Goal: Complete application form

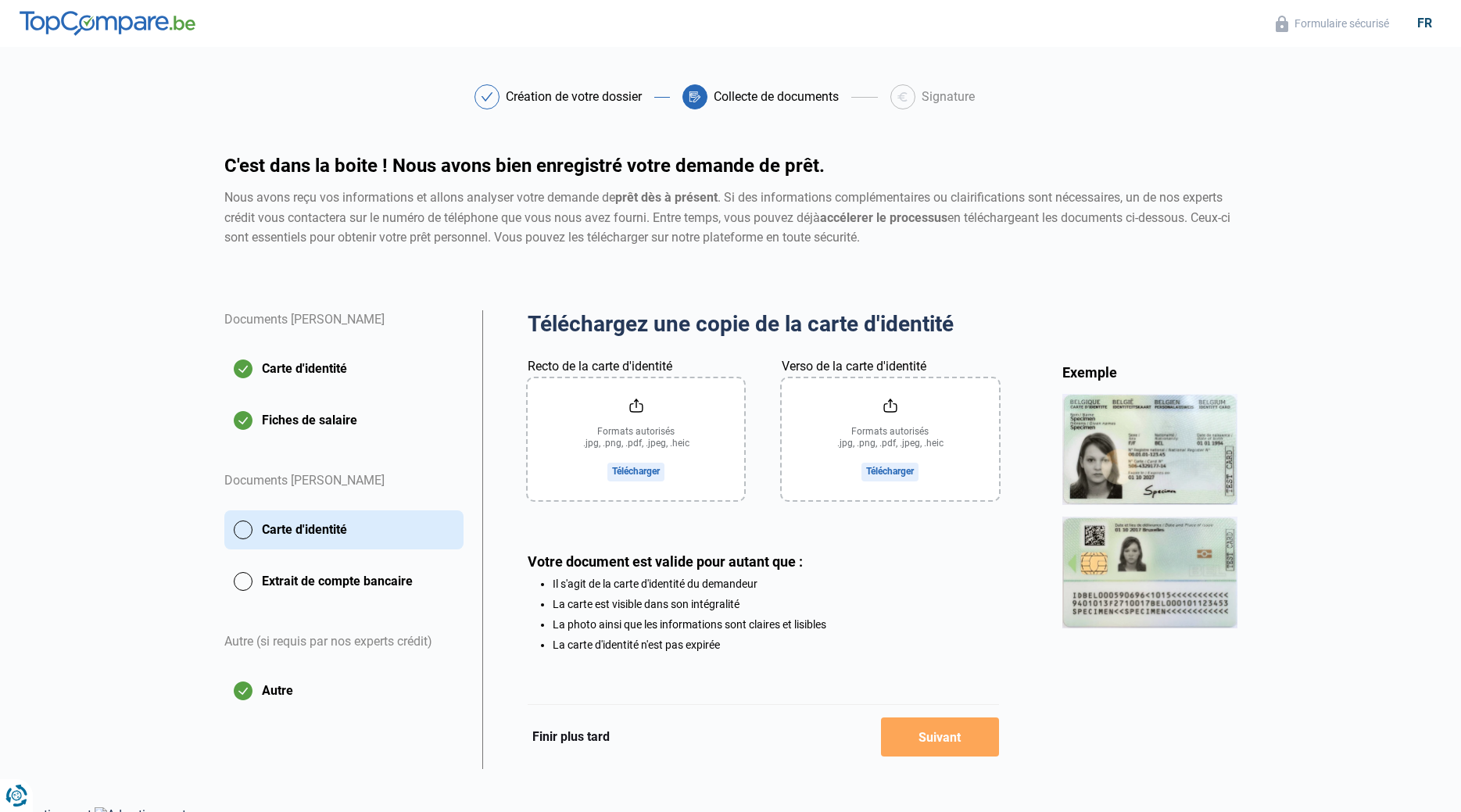
click at [574, 741] on button "Finir plus tard" at bounding box center [571, 737] width 87 height 21
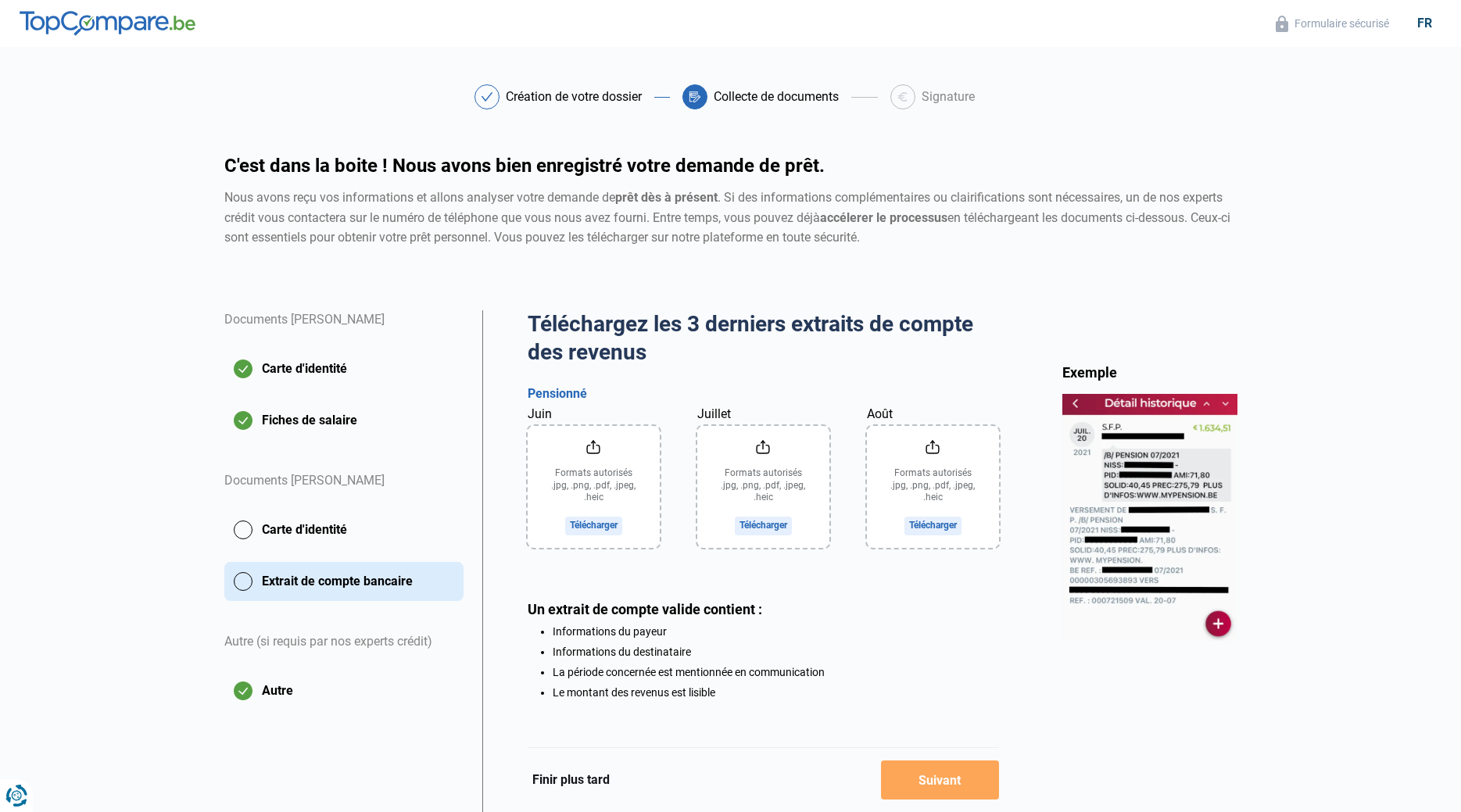
click at [313, 534] on button "Carte d'identité" at bounding box center [344, 530] width 239 height 39
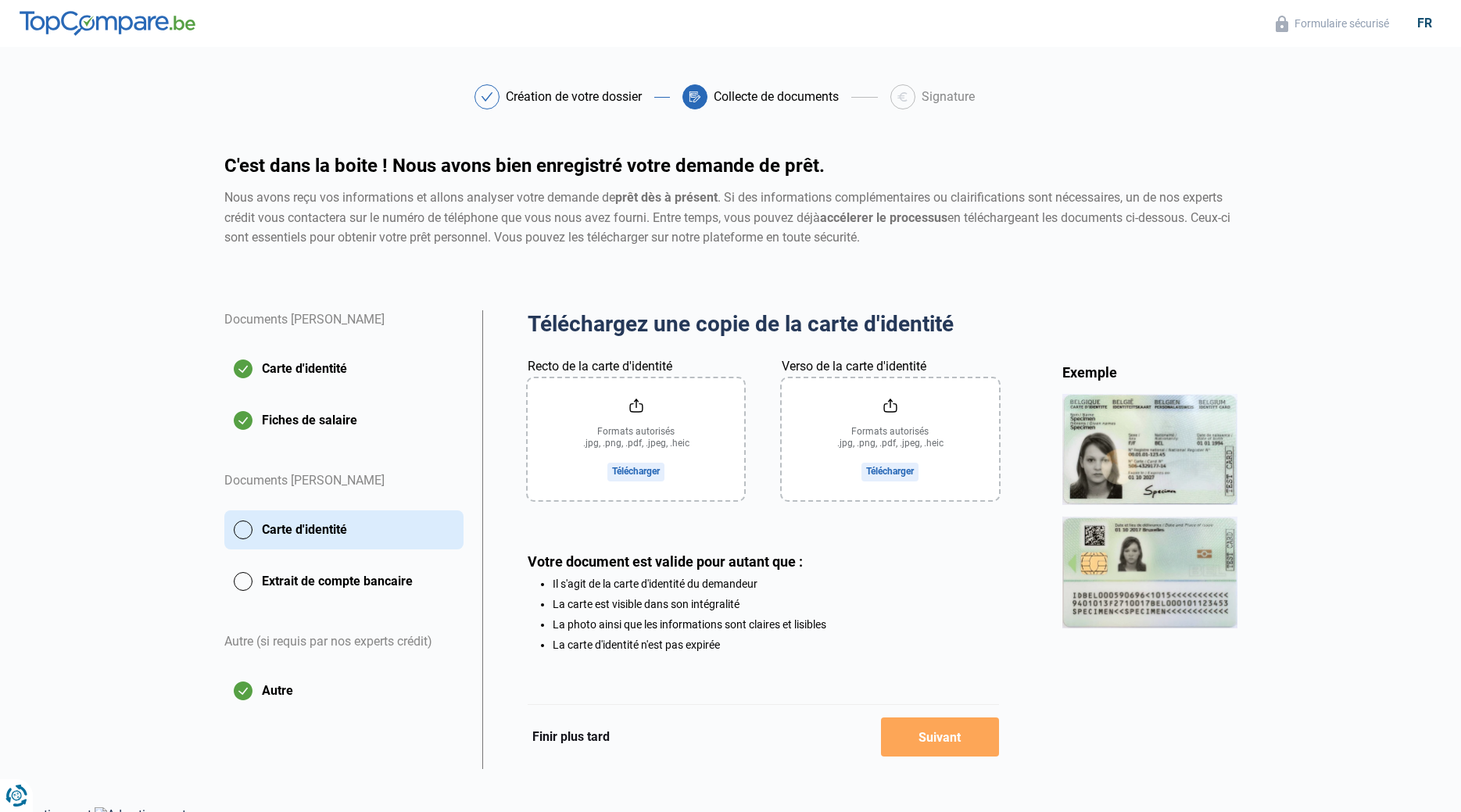
click at [332, 581] on button "Extrait de compte bancaire" at bounding box center [344, 581] width 239 height 39
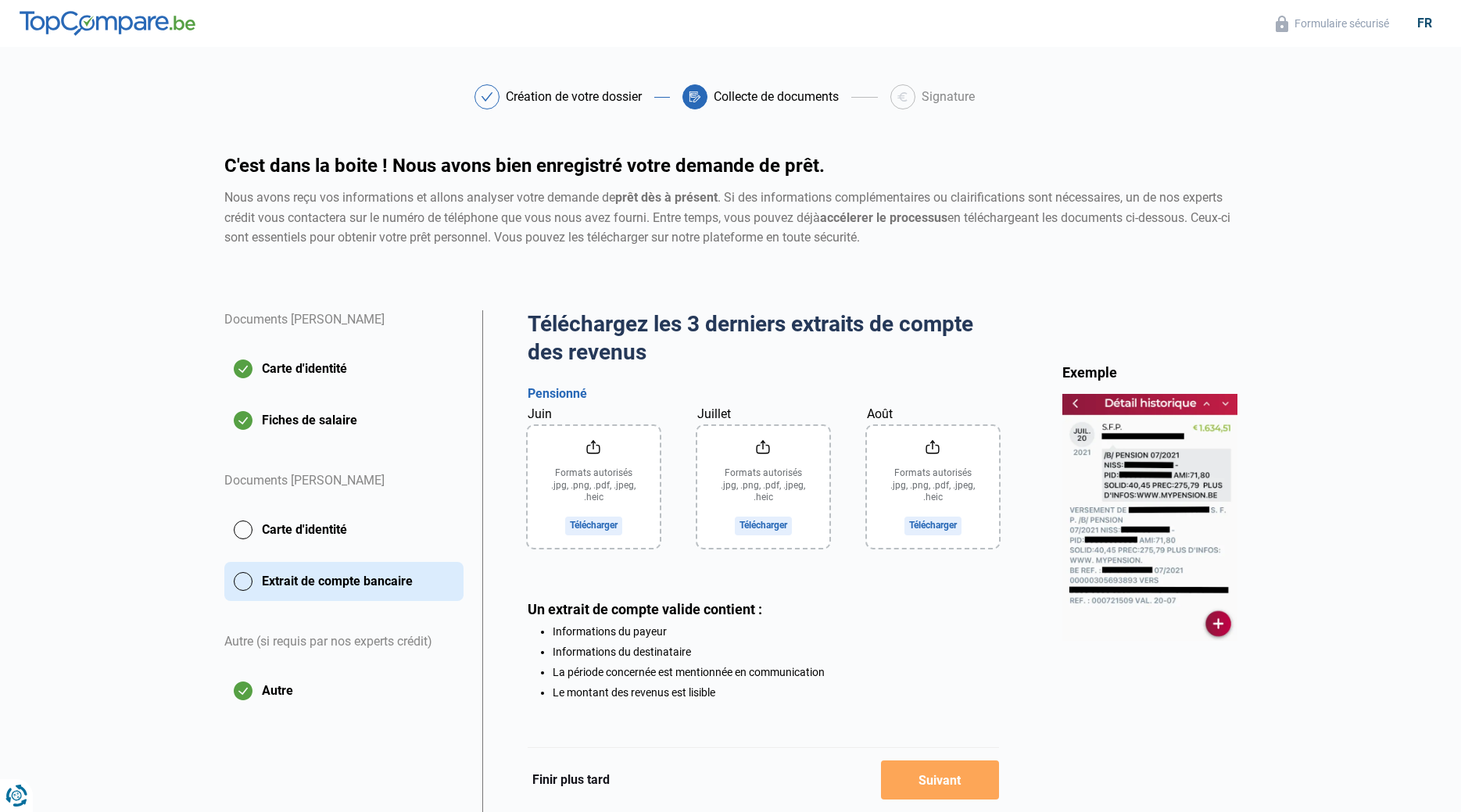
click at [323, 526] on button "Carte d'identité" at bounding box center [344, 530] width 239 height 39
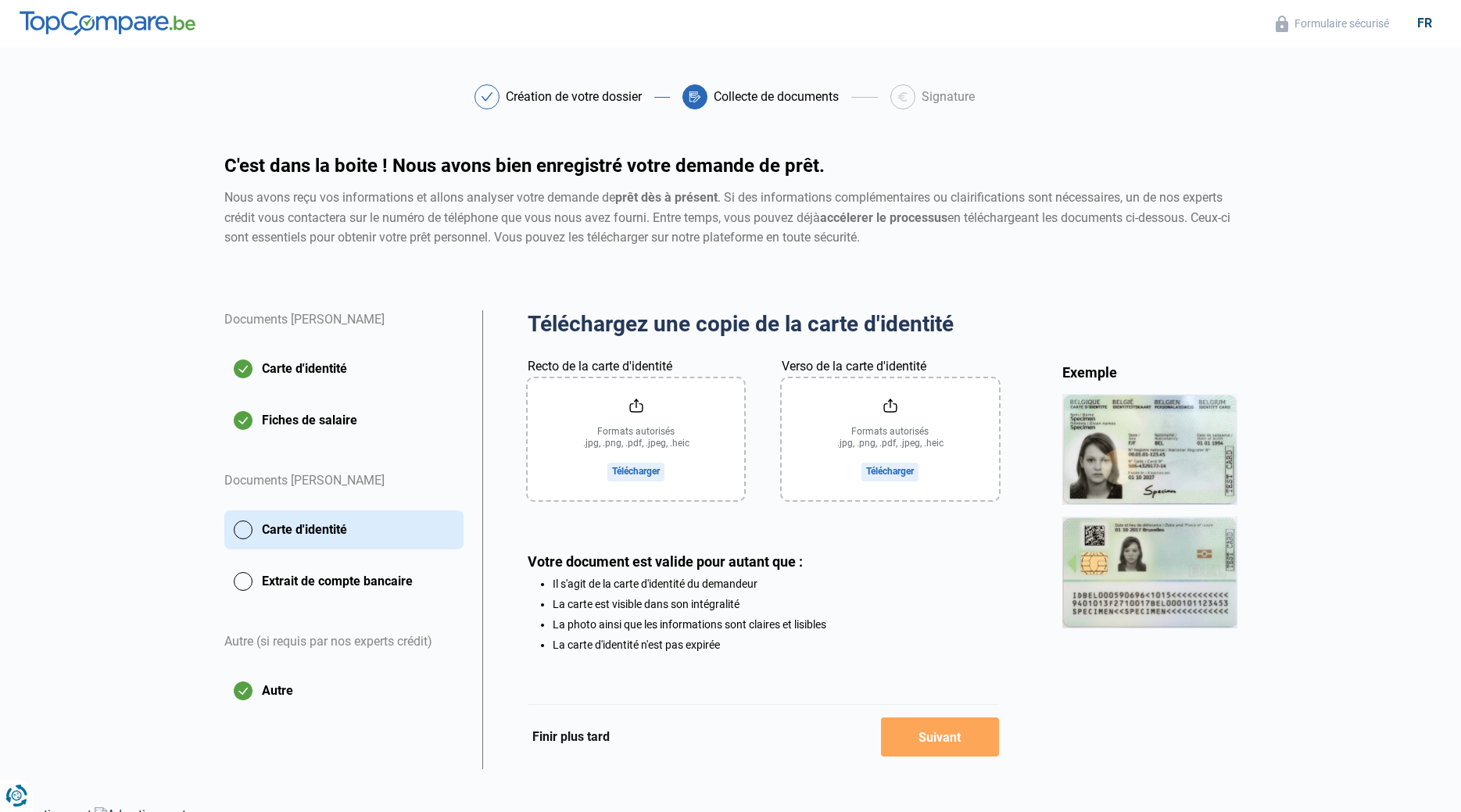
click at [581, 740] on button "Finir plus tard" at bounding box center [571, 737] width 87 height 21
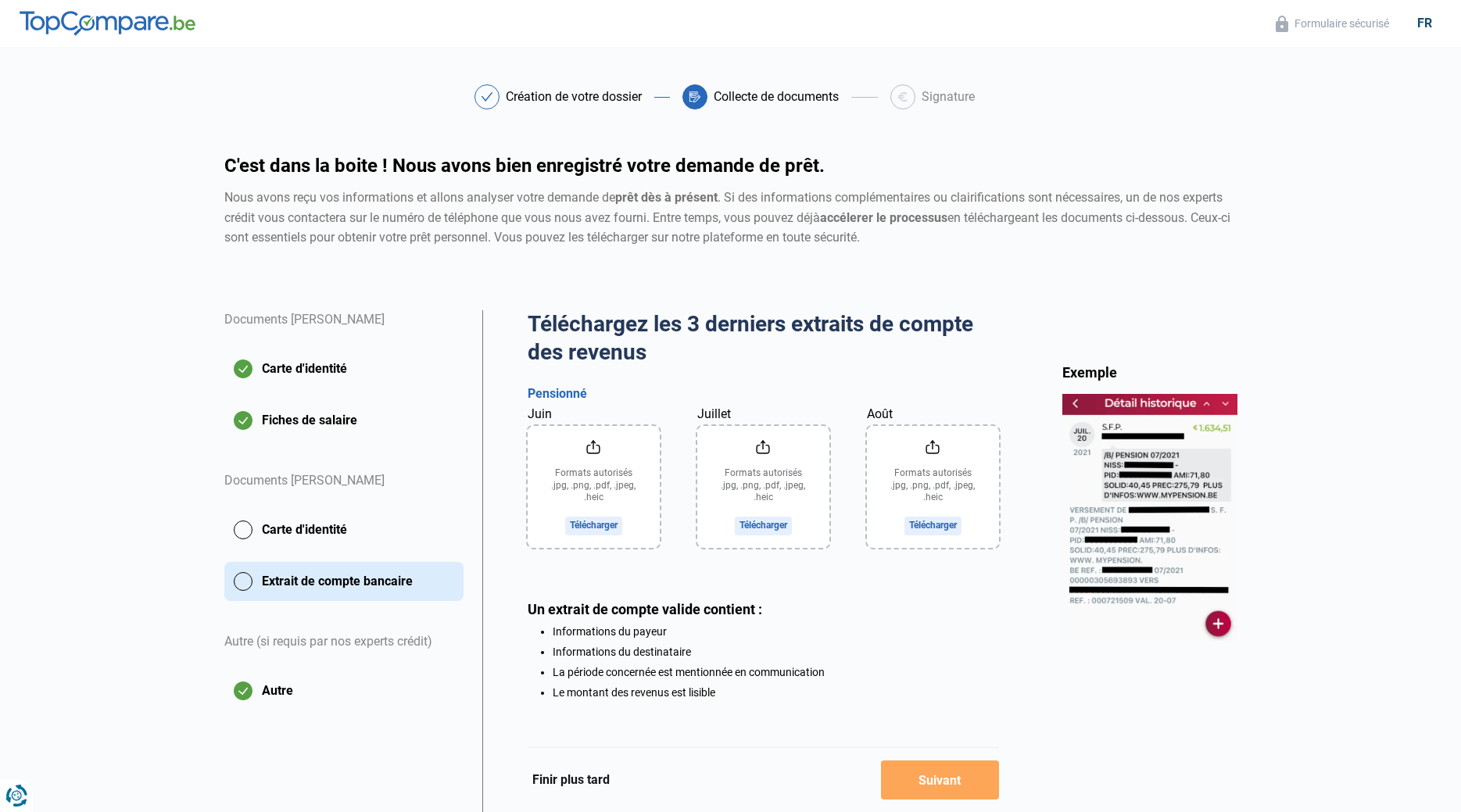
click at [572, 783] on button "Finir plus tard" at bounding box center [571, 780] width 87 height 21
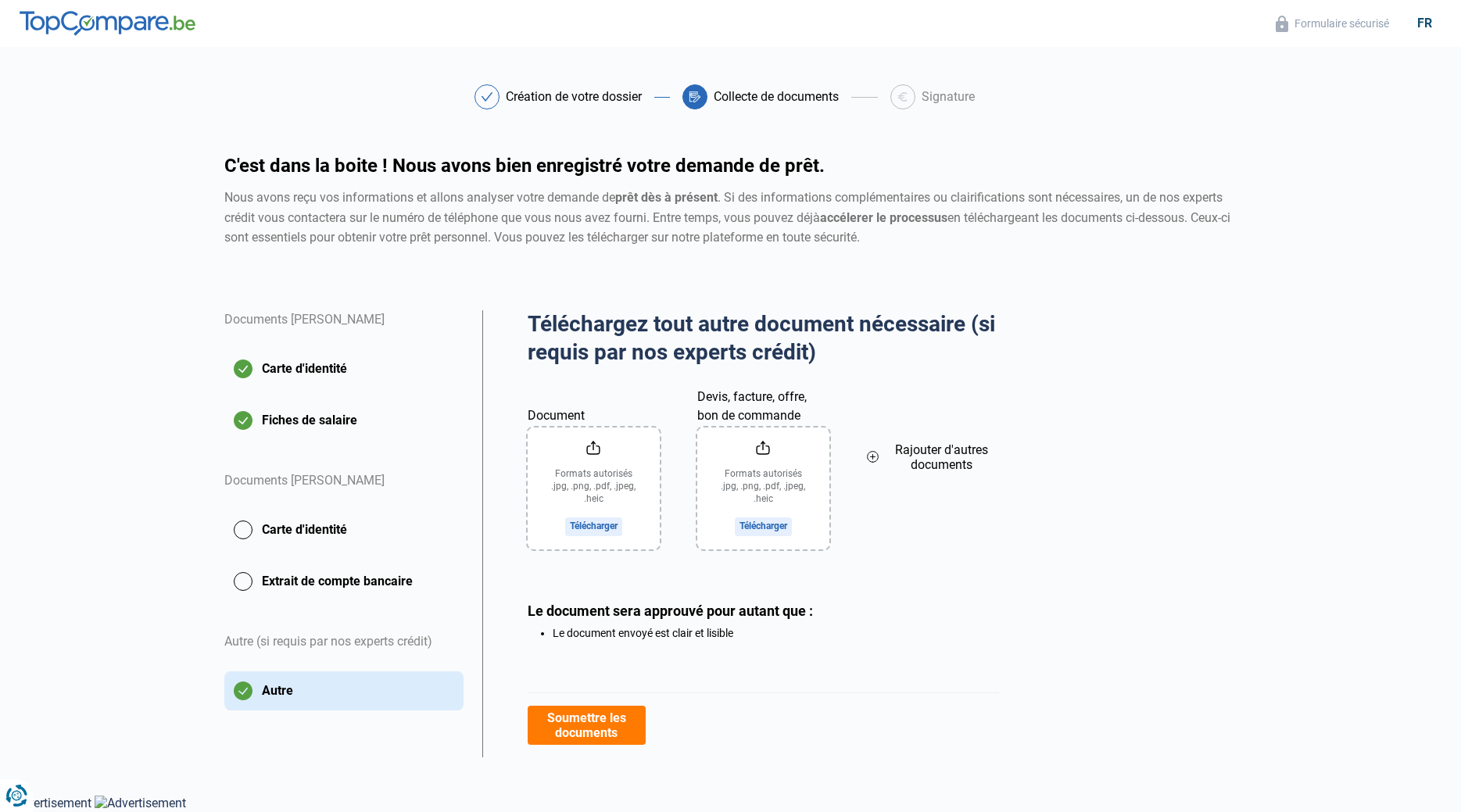
click at [573, 725] on button "Soumettre les documents" at bounding box center [587, 725] width 118 height 39
